Goal: Find specific page/section: Find specific page/section

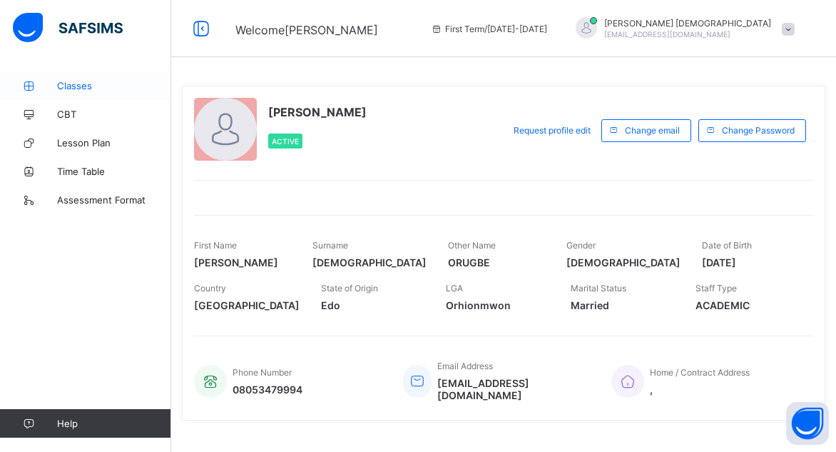
click at [82, 84] on span "Classes" at bounding box center [114, 85] width 114 height 11
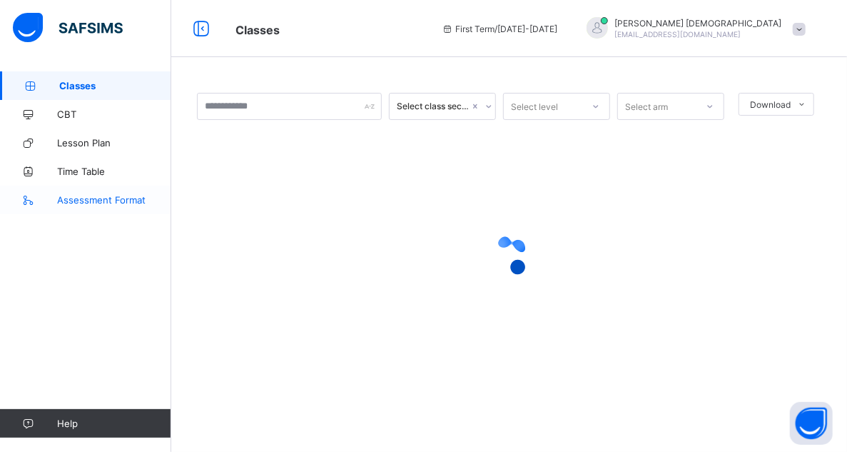
click at [83, 196] on span "Assessment Format" at bounding box center [114, 199] width 114 height 11
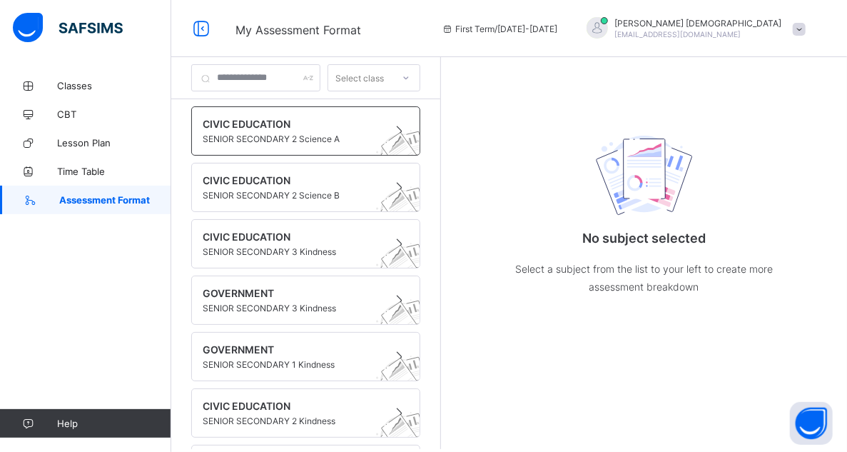
click at [267, 132] on span at bounding box center [292, 132] width 179 height 4
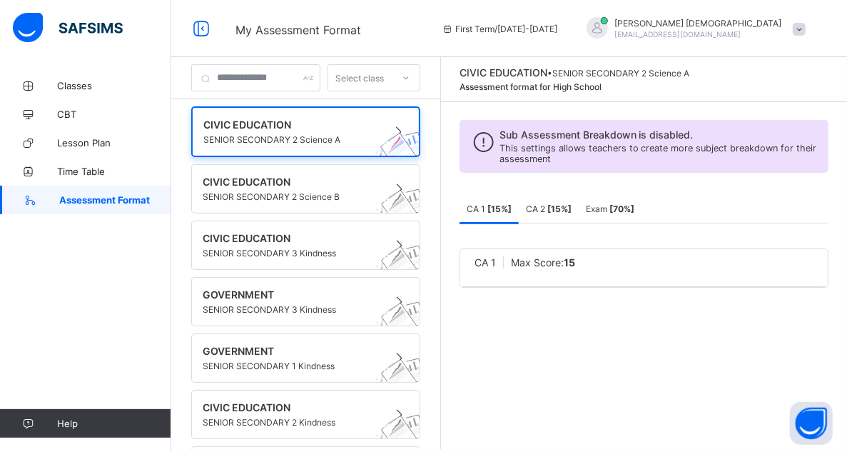
click at [564, 208] on span "CA 2 [ 15 %]" at bounding box center [549, 208] width 46 height 11
click at [499, 207] on span "CA 1 [ 15 %]" at bounding box center [489, 208] width 45 height 11
click at [291, 197] on span "SENIOR SECONDARY 2 Science B" at bounding box center [292, 196] width 179 height 11
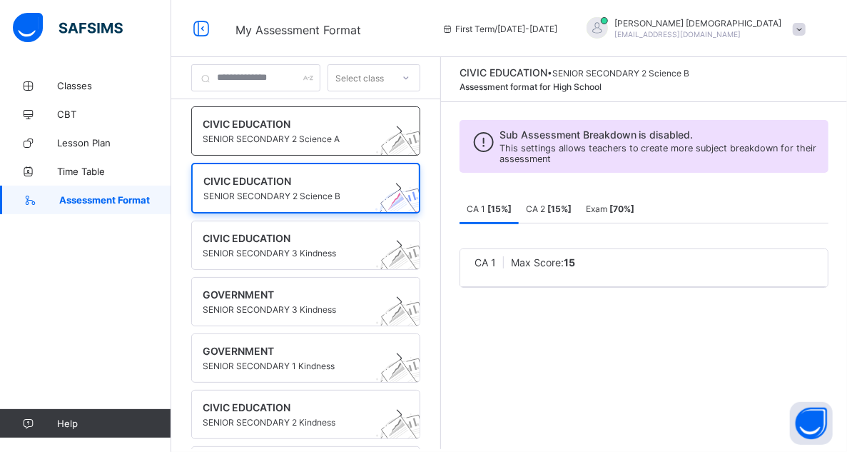
click at [287, 138] on span "SENIOR SECONDARY 2 Science A" at bounding box center [292, 138] width 179 height 11
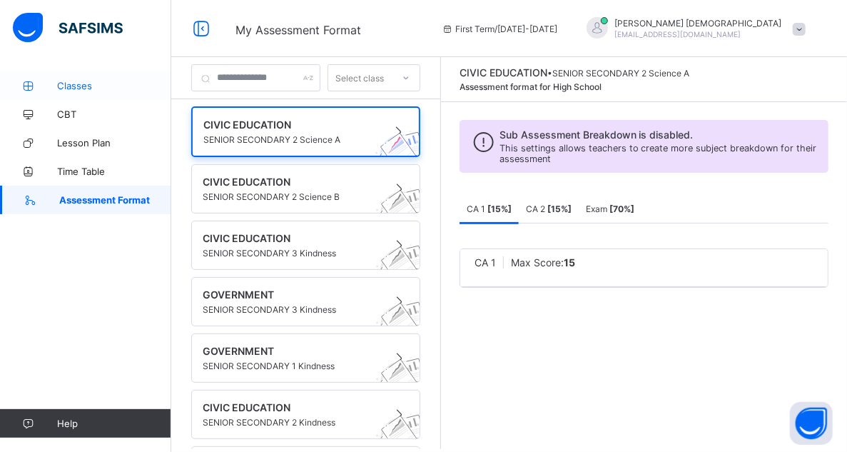
click at [93, 86] on span "Classes" at bounding box center [114, 85] width 114 height 11
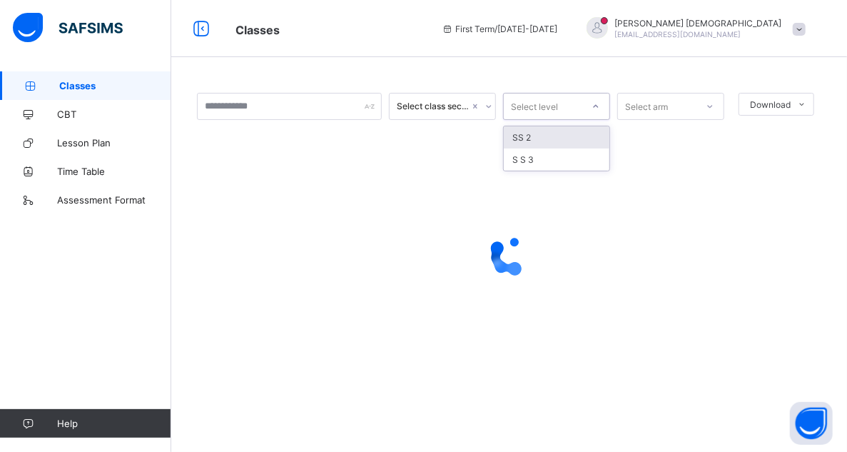
click at [564, 106] on div "Select level" at bounding box center [543, 106] width 78 height 20
click at [548, 143] on div "SS 2" at bounding box center [557, 137] width 106 height 22
click at [461, 107] on div "Select class section" at bounding box center [433, 106] width 73 height 11
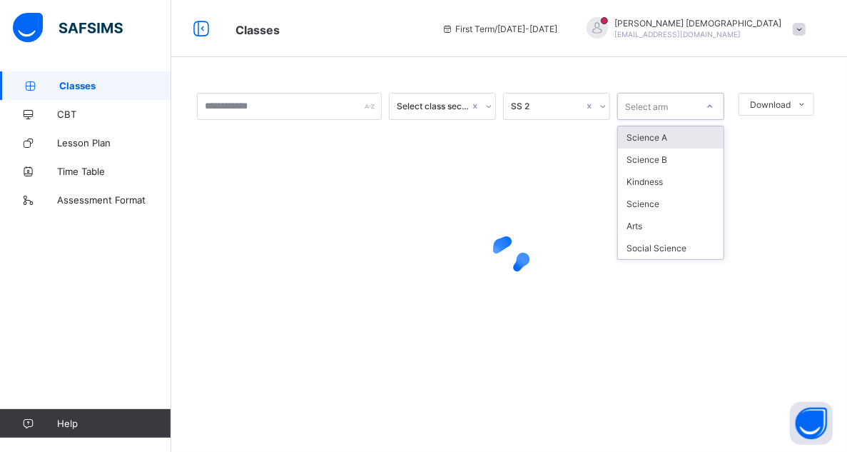
click at [651, 105] on div "Select arm" at bounding box center [646, 106] width 43 height 27
click at [655, 143] on div "Science A" at bounding box center [671, 137] width 106 height 22
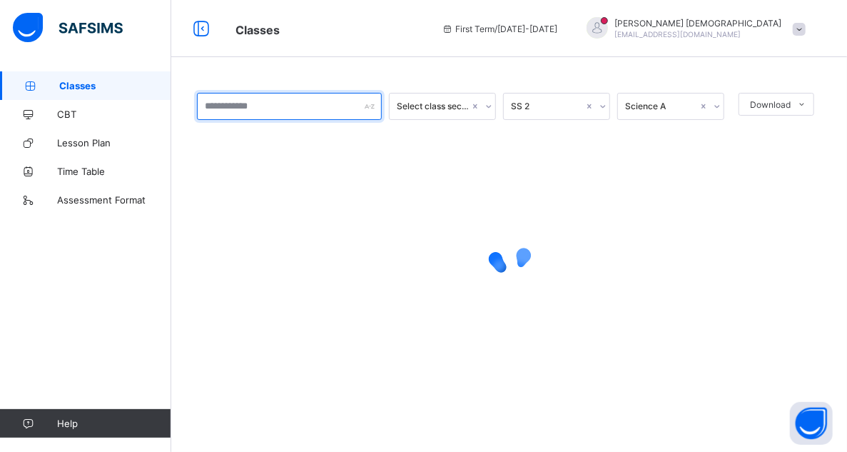
click at [316, 105] on input "text" at bounding box center [289, 106] width 185 height 27
click at [315, 193] on div at bounding box center [509, 255] width 624 height 271
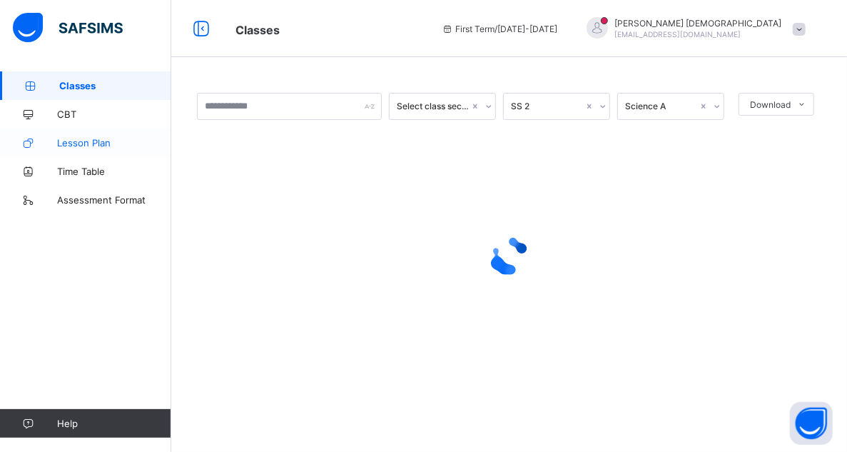
click at [101, 138] on span "Lesson Plan" at bounding box center [114, 142] width 114 height 11
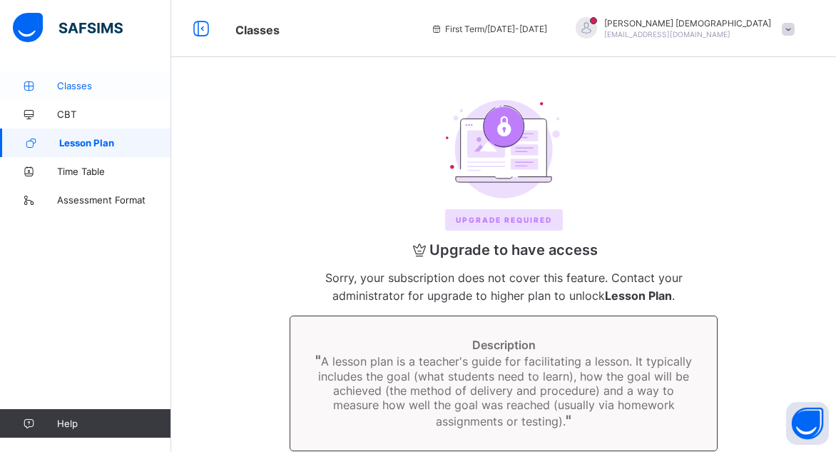
click at [74, 86] on span "Classes" at bounding box center [114, 85] width 114 height 11
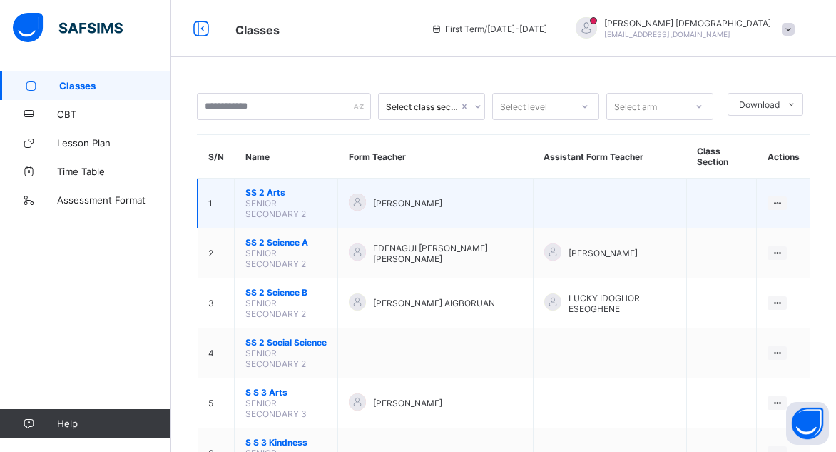
click at [268, 198] on span "SENIOR SECONDARY 2" at bounding box center [275, 208] width 61 height 21
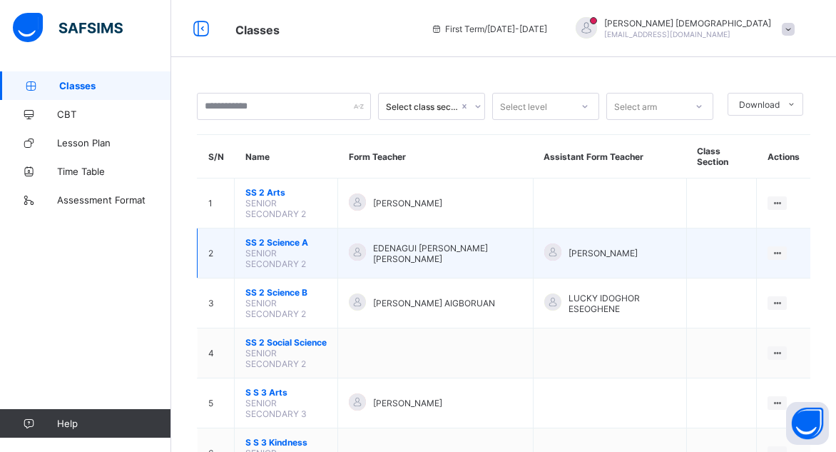
click at [261, 248] on span "SENIOR SECONDARY 2" at bounding box center [275, 258] width 61 height 21
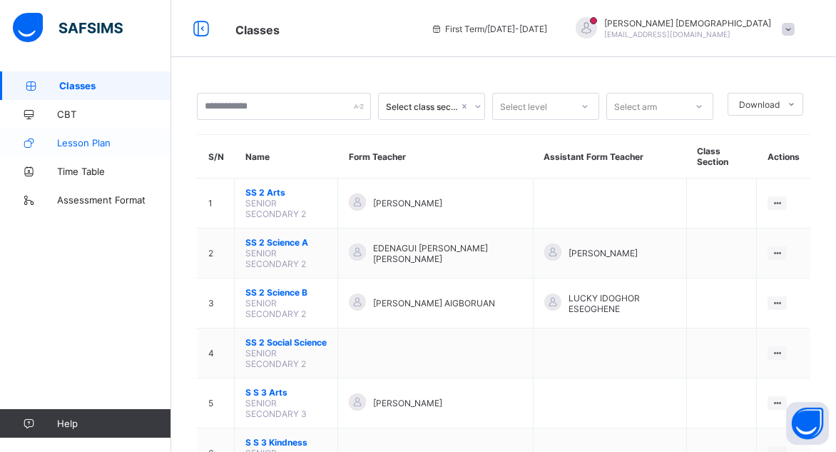
click at [76, 146] on span "Lesson Plan" at bounding box center [114, 142] width 114 height 11
